Goal: Task Accomplishment & Management: Complete application form

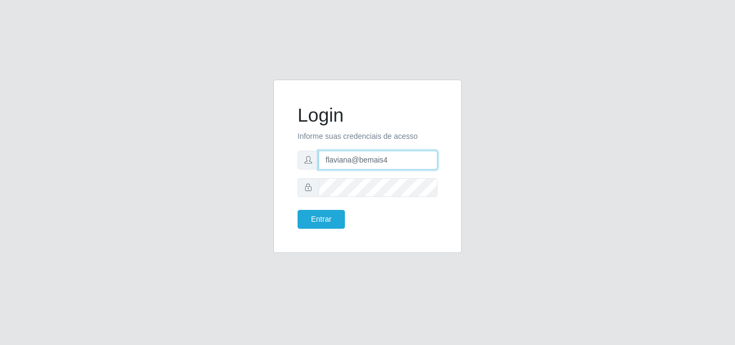
drag, startPoint x: 395, startPoint y: 160, endPoint x: 288, endPoint y: 158, distance: 107.1
click at [288, 158] on div "Login Informe suas credenciais de acesso flaviana@bemais4 Entrar" at bounding box center [367, 166] width 161 height 146
click at [396, 162] on input "flaviana@bemais4" at bounding box center [377, 160] width 119 height 19
drag, startPoint x: 386, startPoint y: 161, endPoint x: 358, endPoint y: 159, distance: 28.6
click at [358, 159] on input "flaviana@bemais4" at bounding box center [377, 160] width 119 height 19
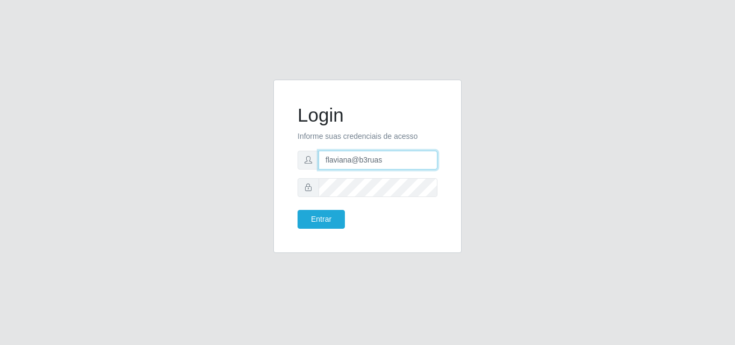
type input "flaviana@b3ruas"
click at [297, 210] on button "Entrar" at bounding box center [320, 219] width 47 height 19
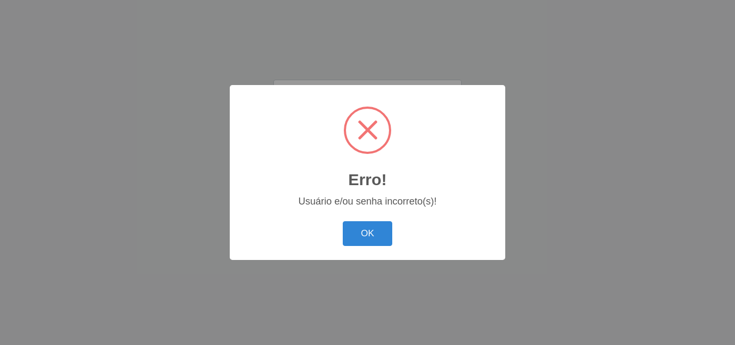
click at [343, 221] on button "OK" at bounding box center [368, 233] width 50 height 25
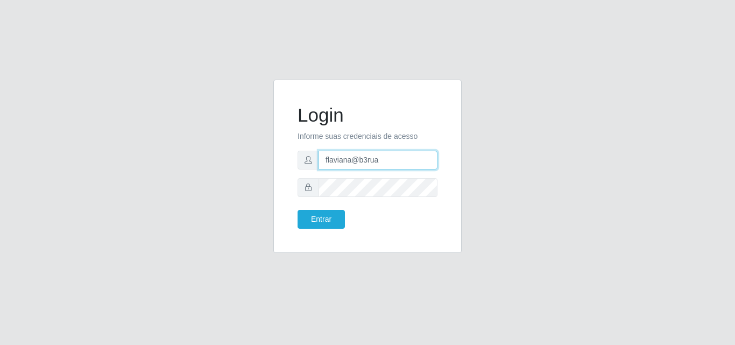
type input "flaviana@b3ruas"
click at [297, 210] on button "Entrar" at bounding box center [320, 219] width 47 height 19
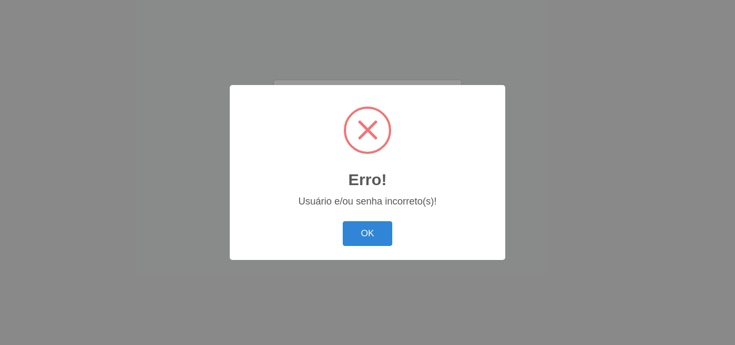
click at [343, 221] on button "OK" at bounding box center [368, 233] width 50 height 25
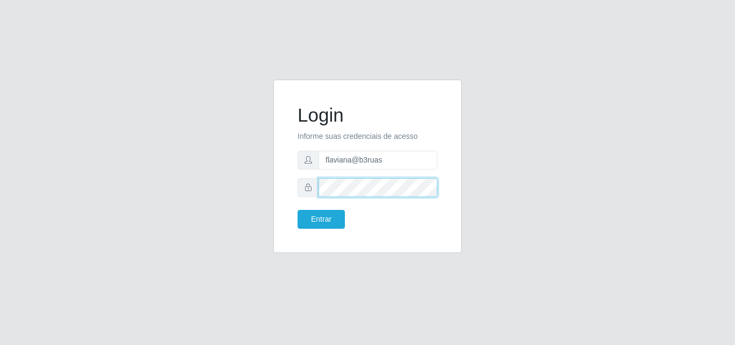
click at [314, 190] on div at bounding box center [367, 187] width 140 height 19
click at [297, 210] on button "Entrar" at bounding box center [320, 219] width 47 height 19
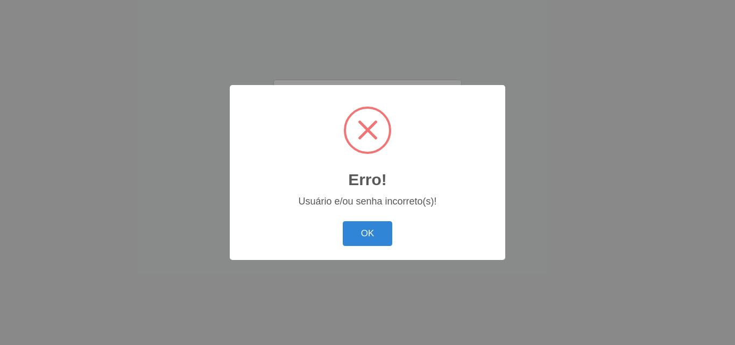
click at [343, 221] on button "OK" at bounding box center [368, 233] width 50 height 25
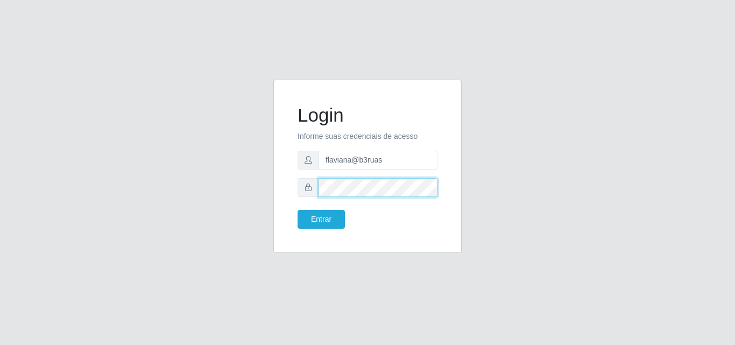
click at [308, 189] on div at bounding box center [367, 187] width 140 height 19
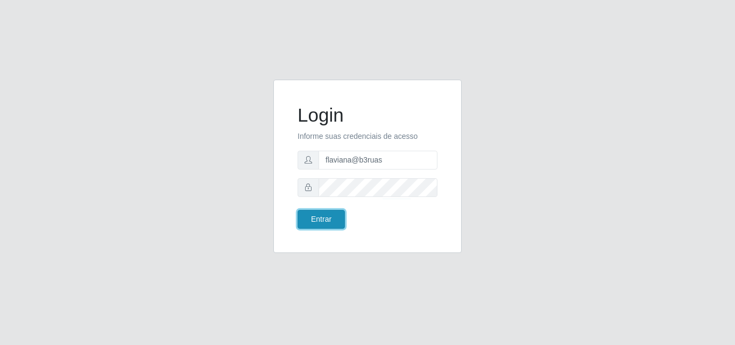
click at [311, 221] on button "Entrar" at bounding box center [320, 219] width 47 height 19
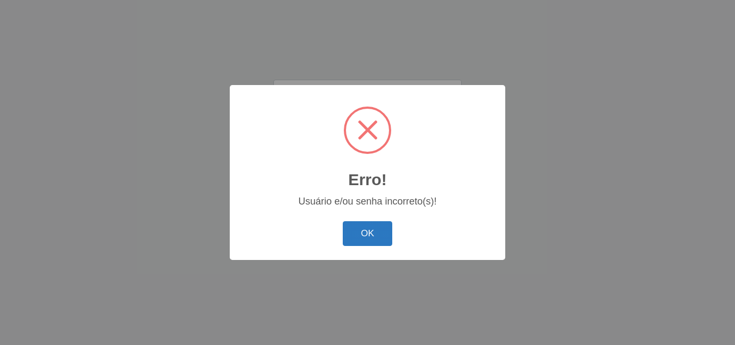
click at [370, 239] on button "OK" at bounding box center [368, 233] width 50 height 25
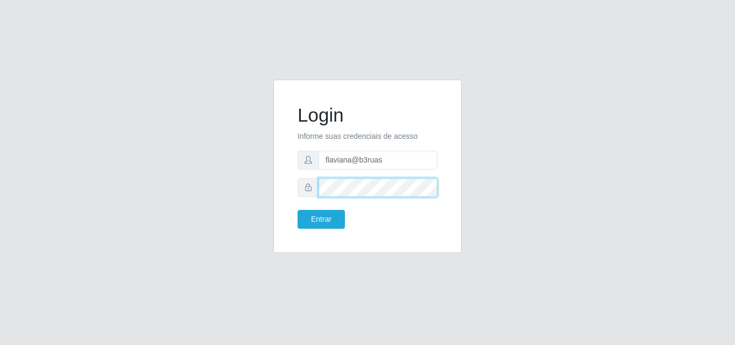
click at [298, 187] on div at bounding box center [367, 187] width 140 height 19
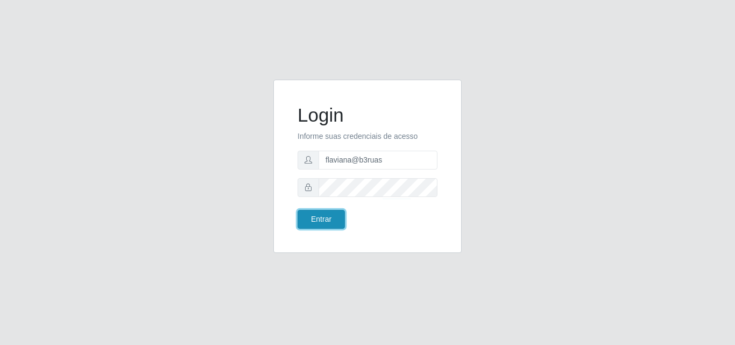
click at [325, 217] on button "Entrar" at bounding box center [320, 219] width 47 height 19
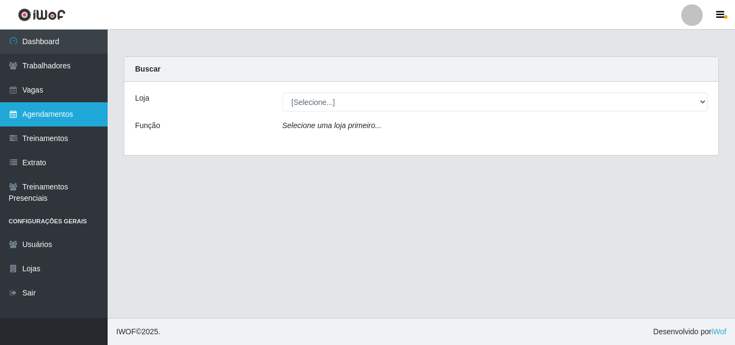
click at [41, 112] on link "Agendamentos" at bounding box center [54, 114] width 108 height 24
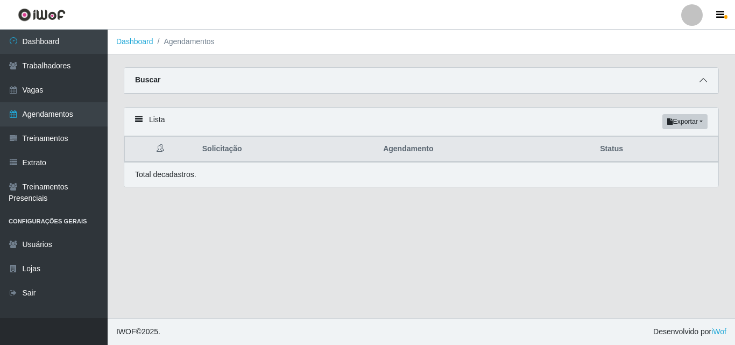
click at [702, 79] on icon at bounding box center [703, 80] width 8 height 8
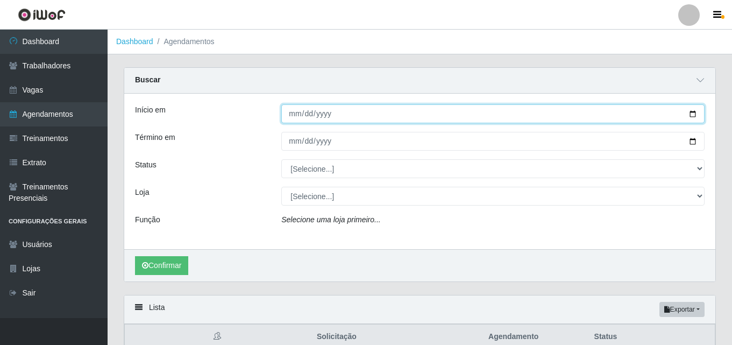
click at [290, 116] on input "Início em" at bounding box center [492, 113] width 423 height 19
click at [307, 116] on input "Início em" at bounding box center [492, 113] width 423 height 19
type input "[DATE]"
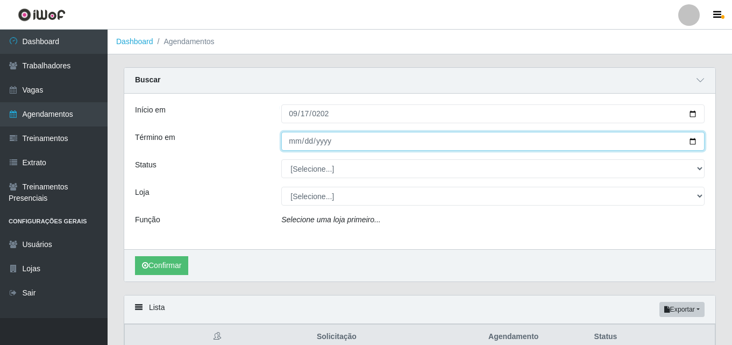
click at [295, 143] on input "Término em" at bounding box center [492, 141] width 423 height 19
click at [307, 140] on input "Término em" at bounding box center [492, 141] width 423 height 19
type input "[DATE]"
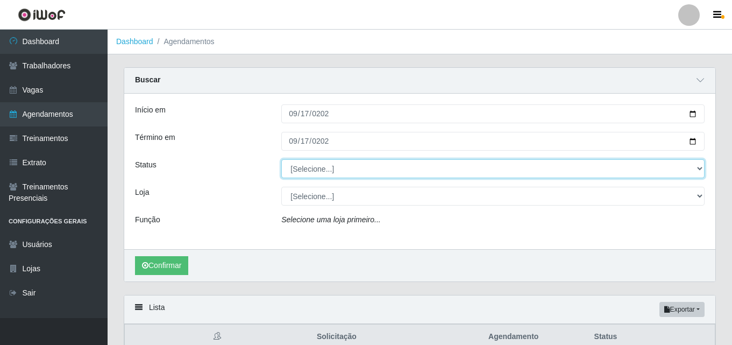
click at [685, 166] on select "[Selecione...] AGENDADO AGUARDANDO LIBERAR EM ANDAMENTO EM REVISÃO FINALIZADO C…" at bounding box center [492, 168] width 423 height 19
select select "AGENDADO"
click at [281, 160] on select "[Selecione...] AGENDADO AGUARDANDO LIBERAR EM ANDAMENTO EM REVISÃO FINALIZADO C…" at bounding box center [492, 168] width 423 height 19
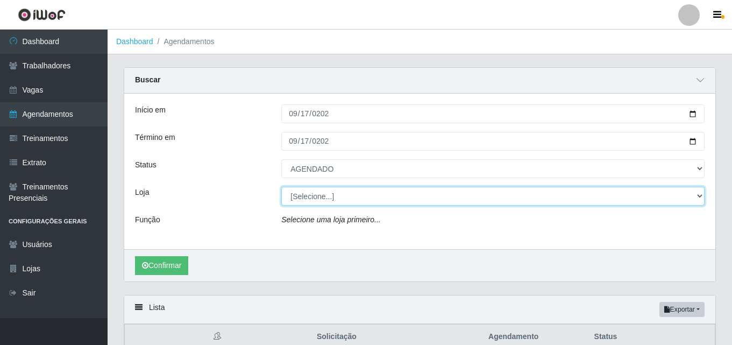
click at [576, 198] on select "[Selecione...] Bemais Supermercados - [GEOGRAPHIC_DATA]" at bounding box center [492, 196] width 423 height 19
select select "249"
click at [281, 187] on select "[Selecione...] Bemais Supermercados - [GEOGRAPHIC_DATA]" at bounding box center [492, 196] width 423 height 19
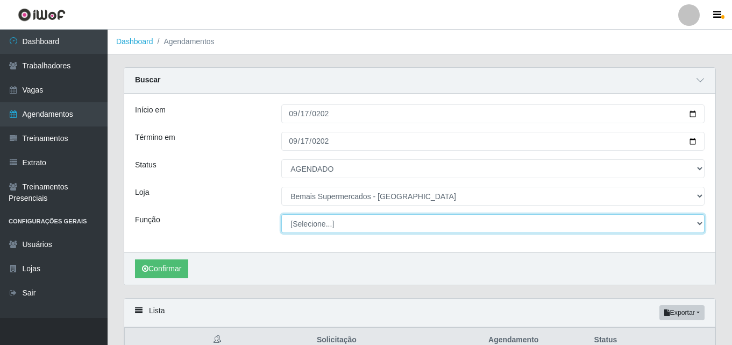
click at [373, 223] on select "[Selecione...] ASG ASG + ASG ++ Auxiliar de Depósito Auxiliar de Depósito + Aux…" at bounding box center [492, 223] width 423 height 19
click at [281, 215] on select "[Selecione...] ASG ASG + ASG ++ Auxiliar de Depósito Auxiliar de Depósito + Aux…" at bounding box center [492, 223] width 423 height 19
click at [382, 218] on select "[Selecione...] ASG ASG + ASG ++ Auxiliar de Depósito Auxiliar de Depósito + Aux…" at bounding box center [492, 223] width 423 height 19
select select "1"
click at [281, 215] on select "[Selecione...] ASG ASG + ASG ++ Auxiliar de Depósito Auxiliar de Depósito + Aux…" at bounding box center [492, 223] width 423 height 19
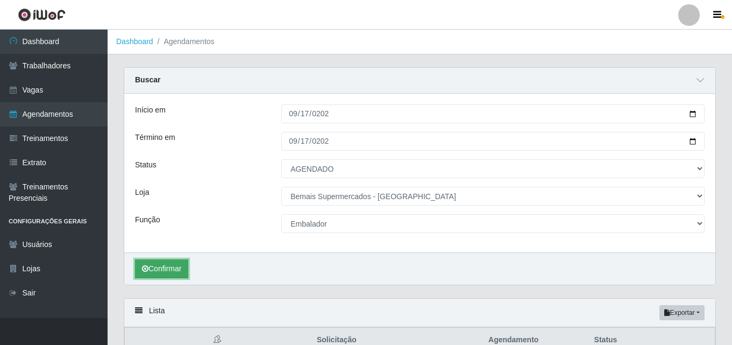
click at [150, 265] on button "Confirmar" at bounding box center [161, 268] width 53 height 19
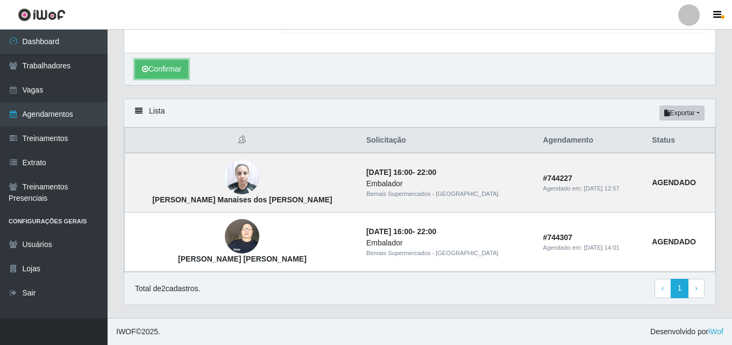
scroll to position [146, 0]
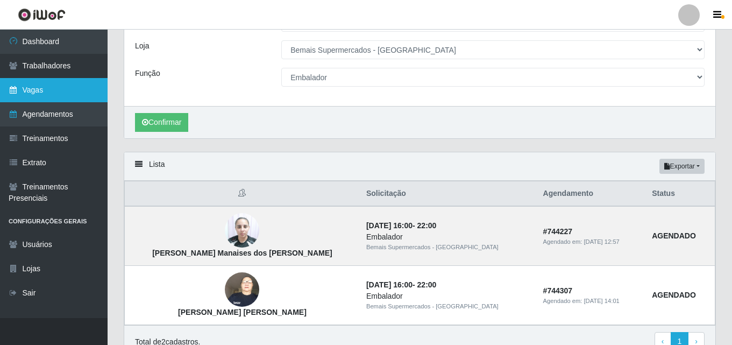
click at [44, 92] on link "Vagas" at bounding box center [54, 90] width 108 height 24
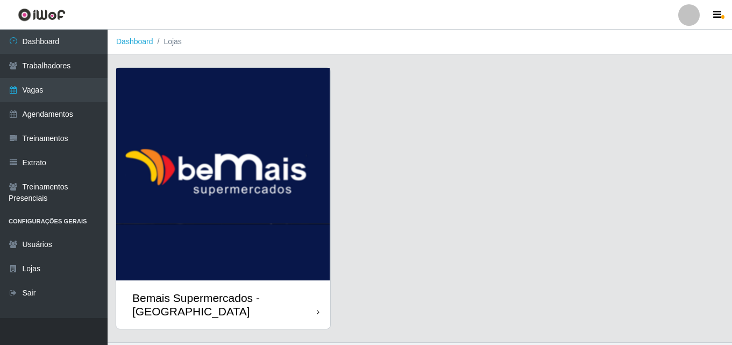
click at [205, 180] on img at bounding box center [223, 174] width 214 height 212
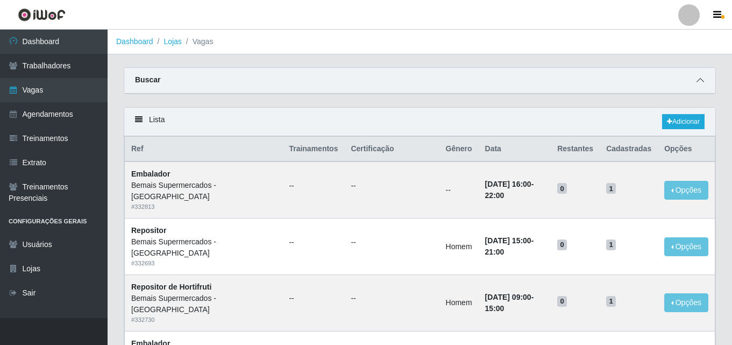
click at [701, 81] on icon at bounding box center [701, 80] width 8 height 8
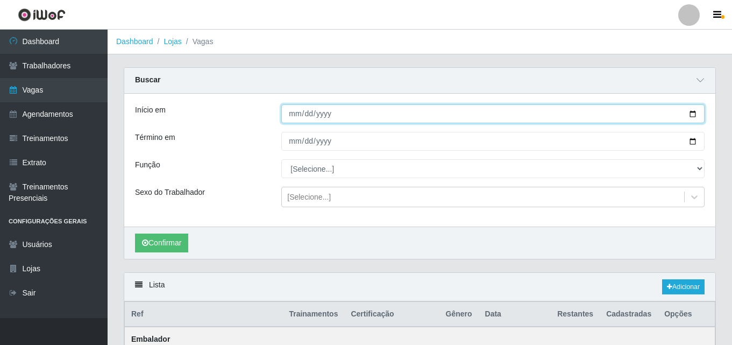
click at [291, 117] on input "Início em" at bounding box center [492, 113] width 423 height 19
type input "[DATE]"
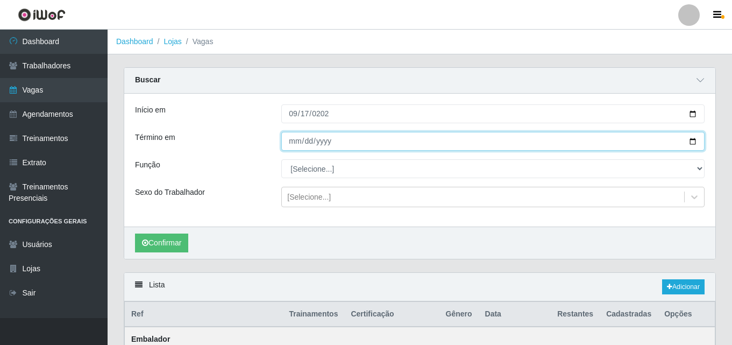
click at [293, 140] on input "Término em" at bounding box center [492, 141] width 423 height 19
type input "[DATE]"
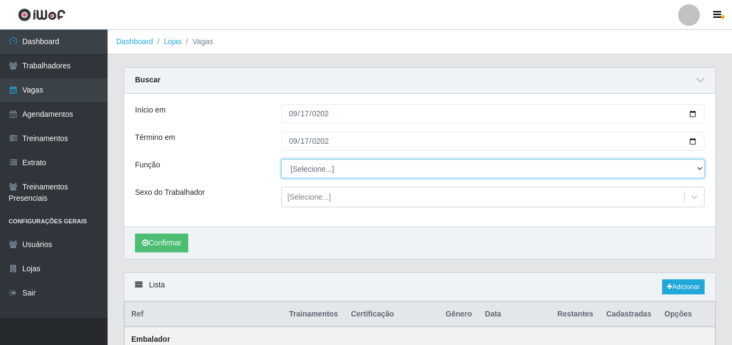
click at [468, 169] on select "[Selecione...] ASG ASG + ASG ++ Auxiliar de Depósito Auxiliar de Depósito + Aux…" at bounding box center [492, 168] width 423 height 19
click at [281, 160] on select "[Selecione...] ASG ASG + ASG ++ Auxiliar de Depósito Auxiliar de Depósito + Aux…" at bounding box center [492, 168] width 423 height 19
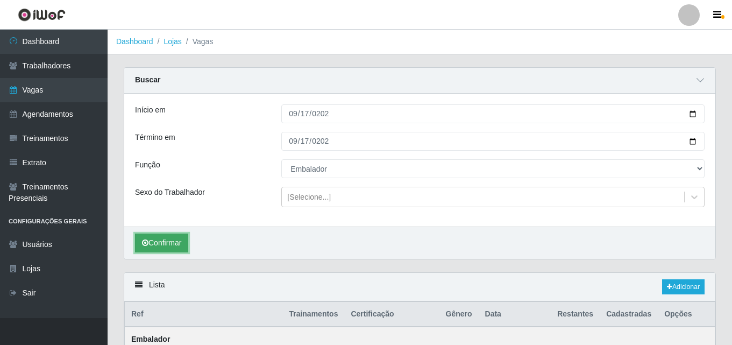
click at [152, 239] on button "Confirmar" at bounding box center [161, 242] width 53 height 19
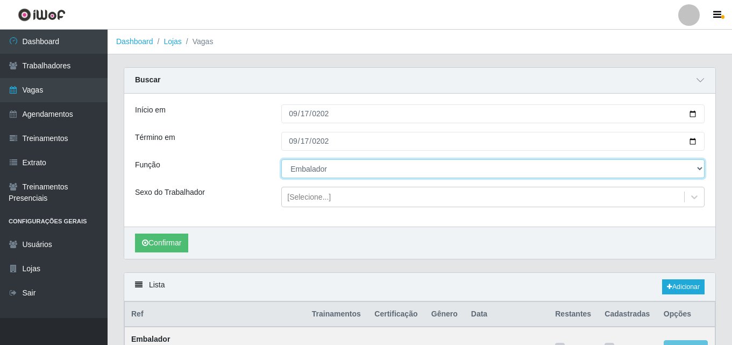
click at [695, 172] on select "[Selecione...] ASG ASG + ASG ++ Auxiliar de Depósito Auxiliar de Depósito + Aux…" at bounding box center [492, 168] width 423 height 19
select select "115"
click at [281, 160] on select "[Selecione...] ASG ASG + ASG ++ Auxiliar de Depósito Auxiliar de Depósito + Aux…" at bounding box center [492, 168] width 423 height 19
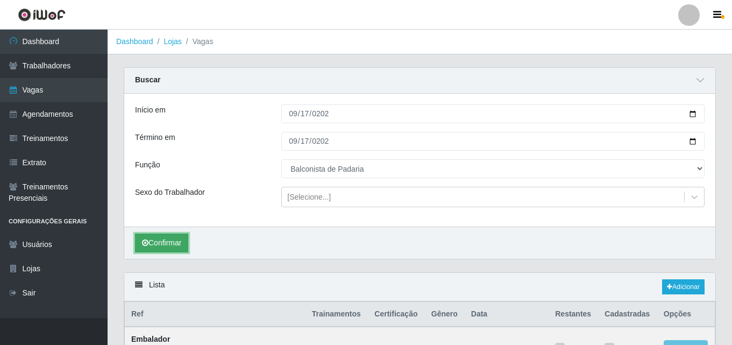
click at [165, 243] on button "Confirmar" at bounding box center [161, 242] width 53 height 19
